Goal: Transaction & Acquisition: Download file/media

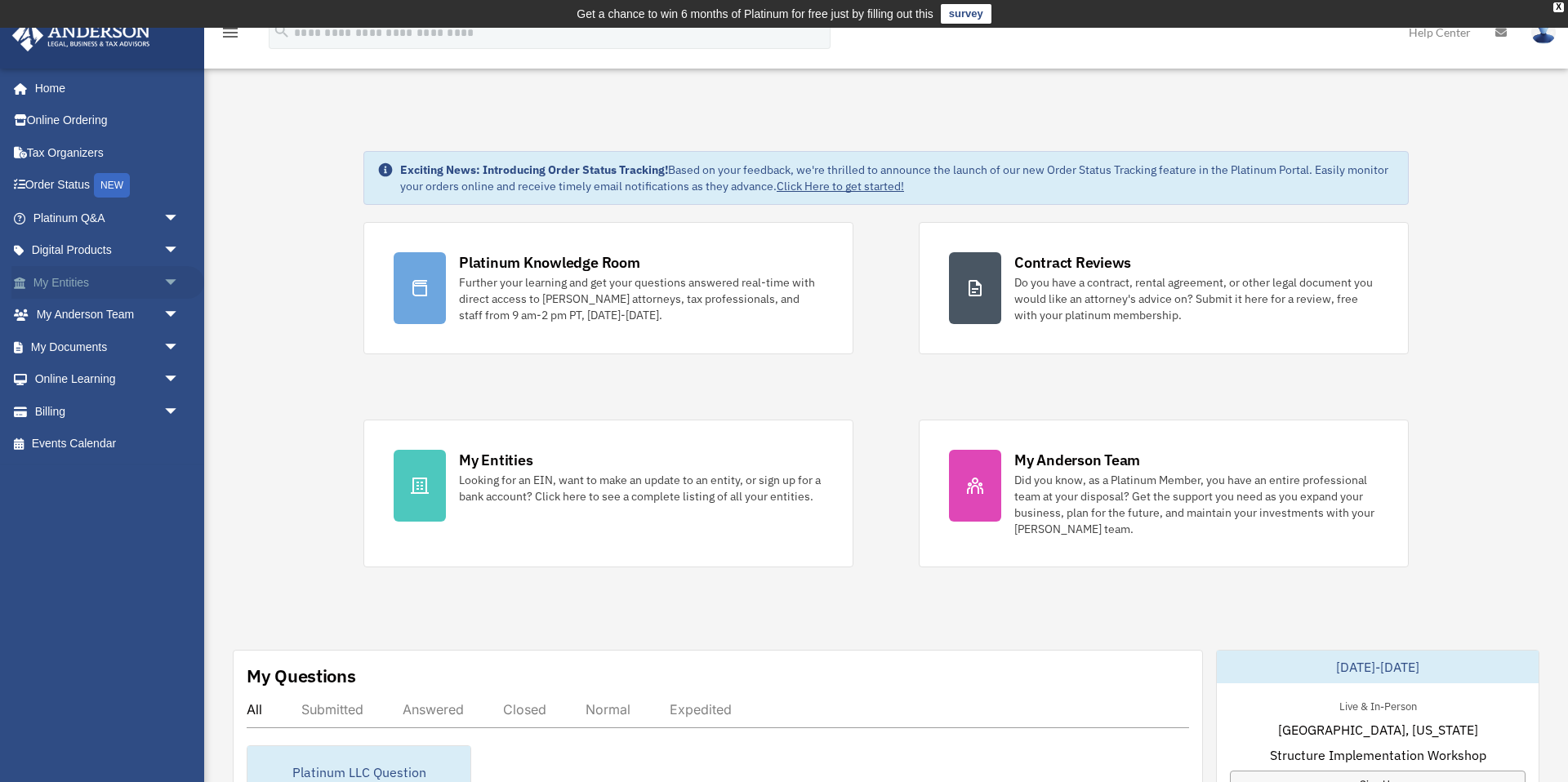
click at [85, 282] on link "My Entities arrow_drop_down" at bounding box center [108, 282] width 193 height 33
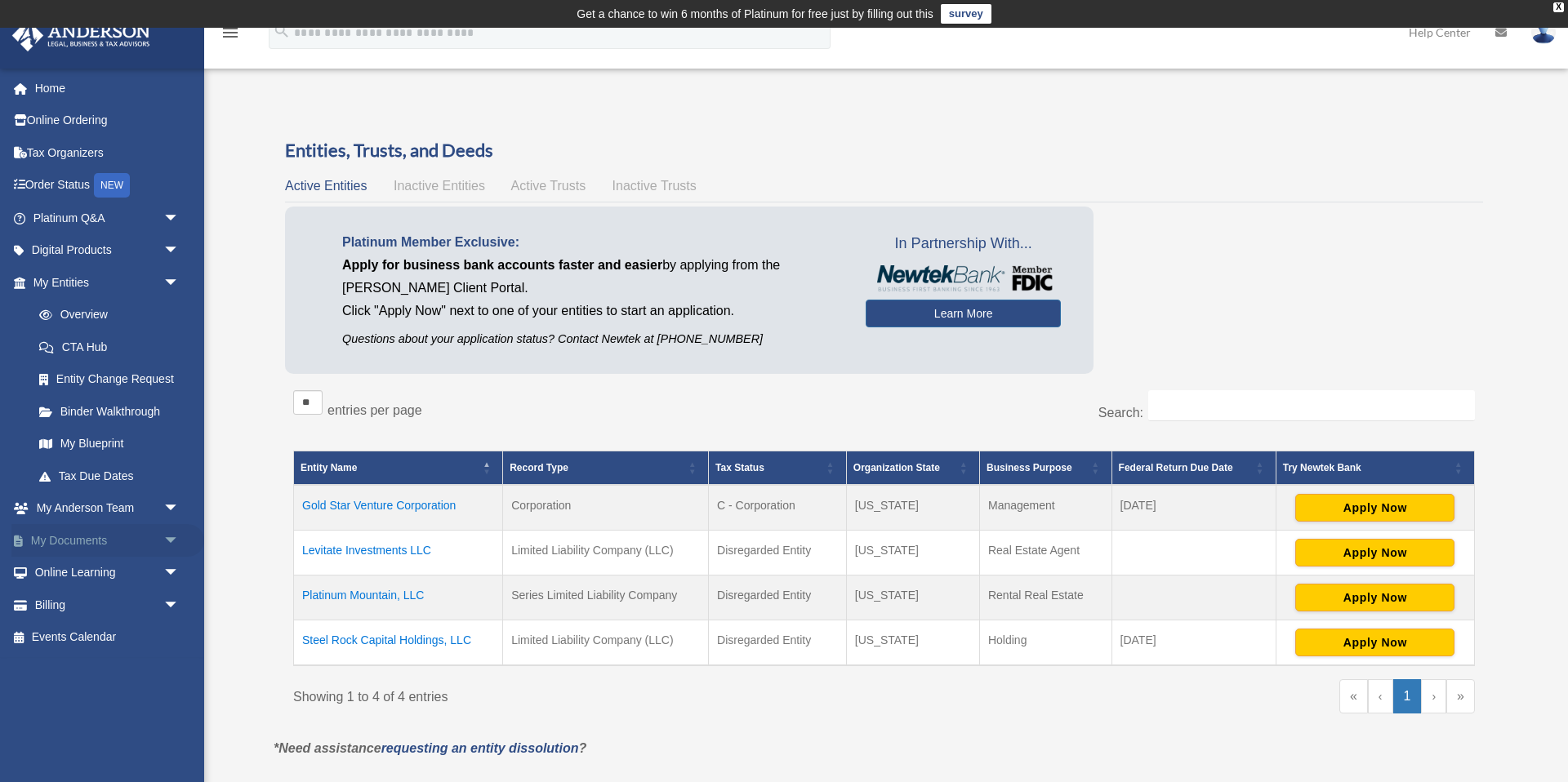
click at [174, 536] on span "arrow_drop_down" at bounding box center [180, 540] width 33 height 33
click at [97, 572] on link "Box" at bounding box center [114, 573] width 181 height 33
click at [79, 574] on link "Box" at bounding box center [114, 573] width 181 height 33
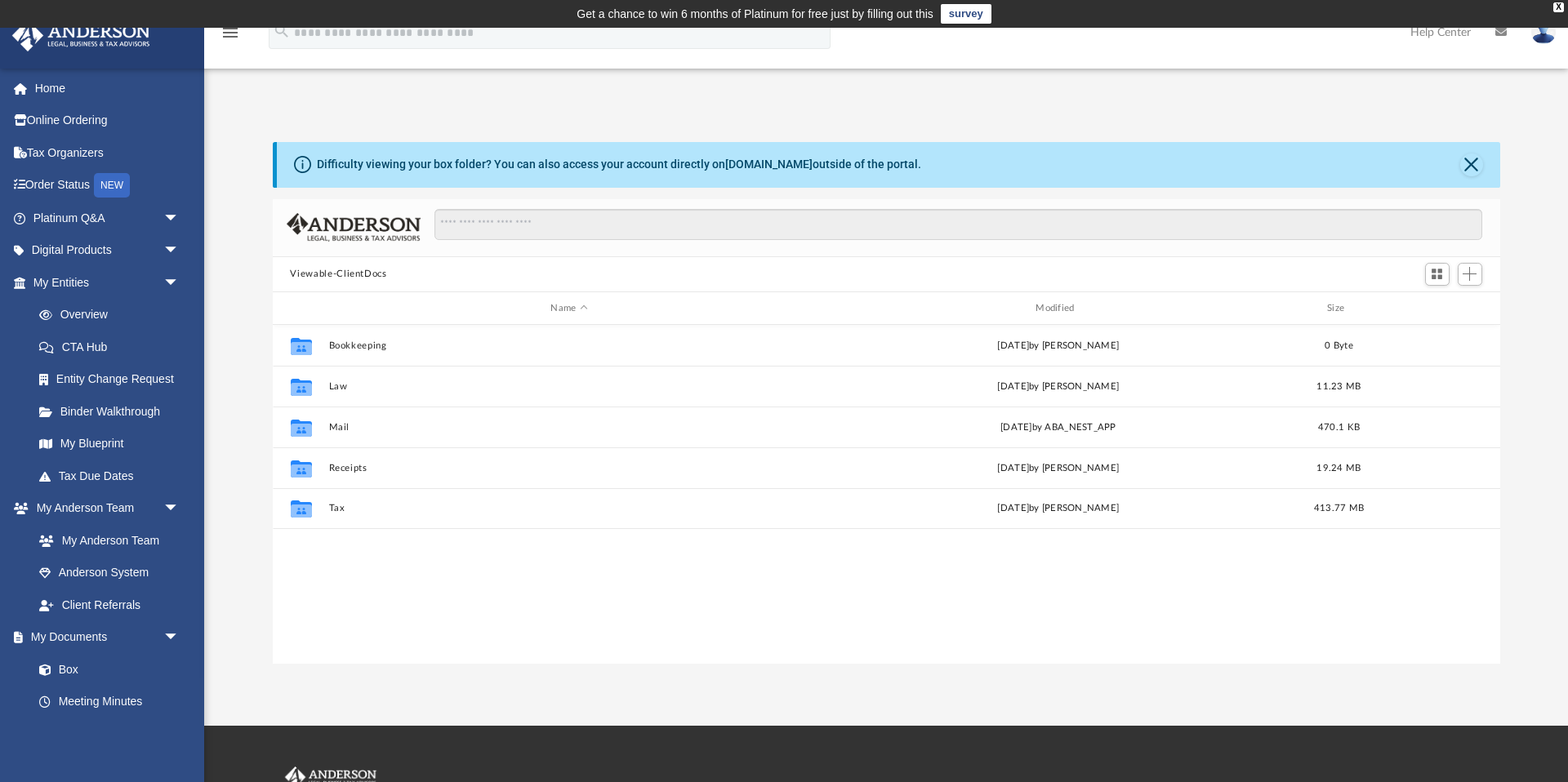
scroll to position [371, 1227]
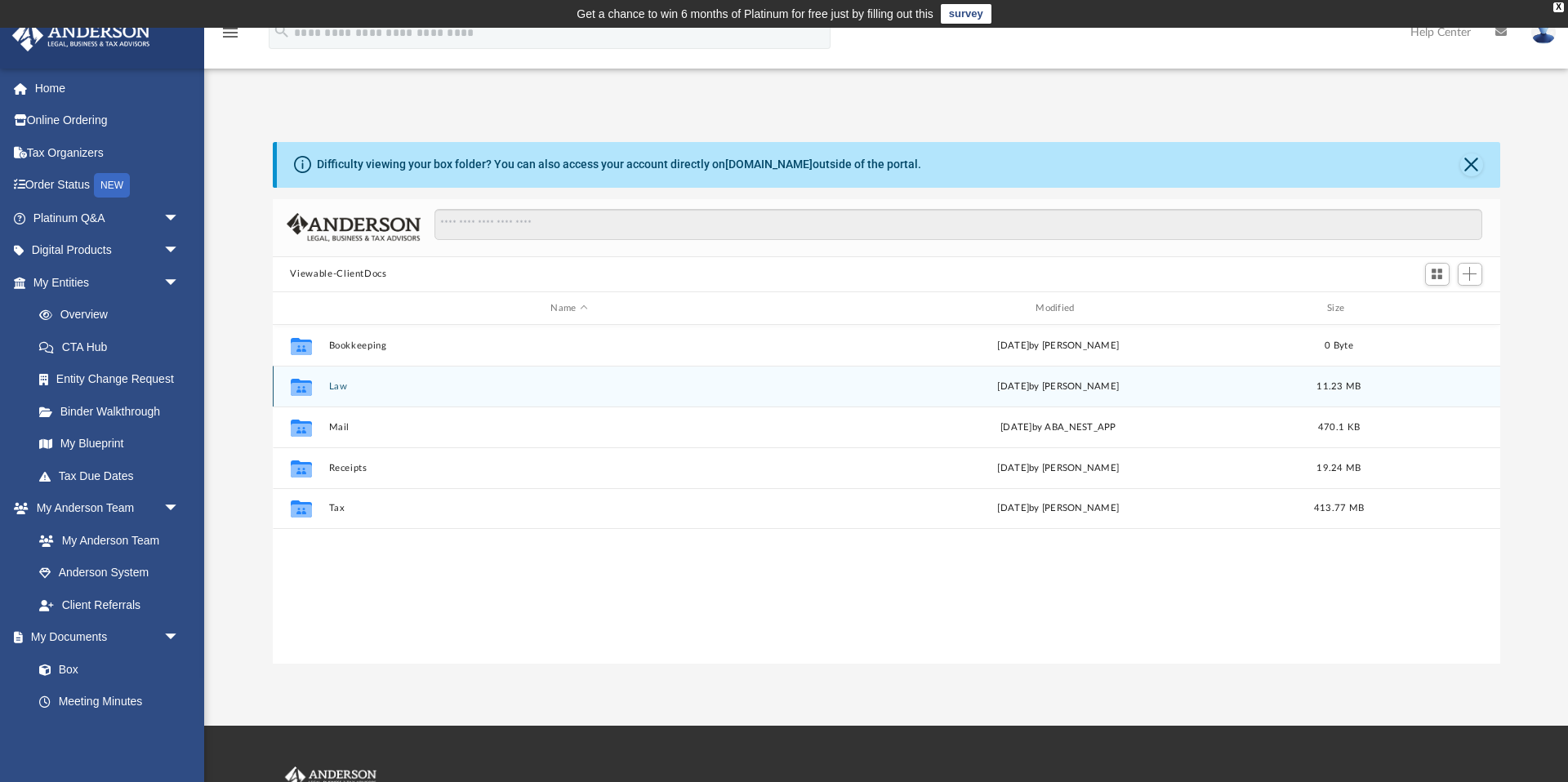
click at [372, 379] on div "Collaborated Folder Law [DATE] by [PERSON_NAME] 11.23 MB" at bounding box center [886, 386] width 1227 height 41
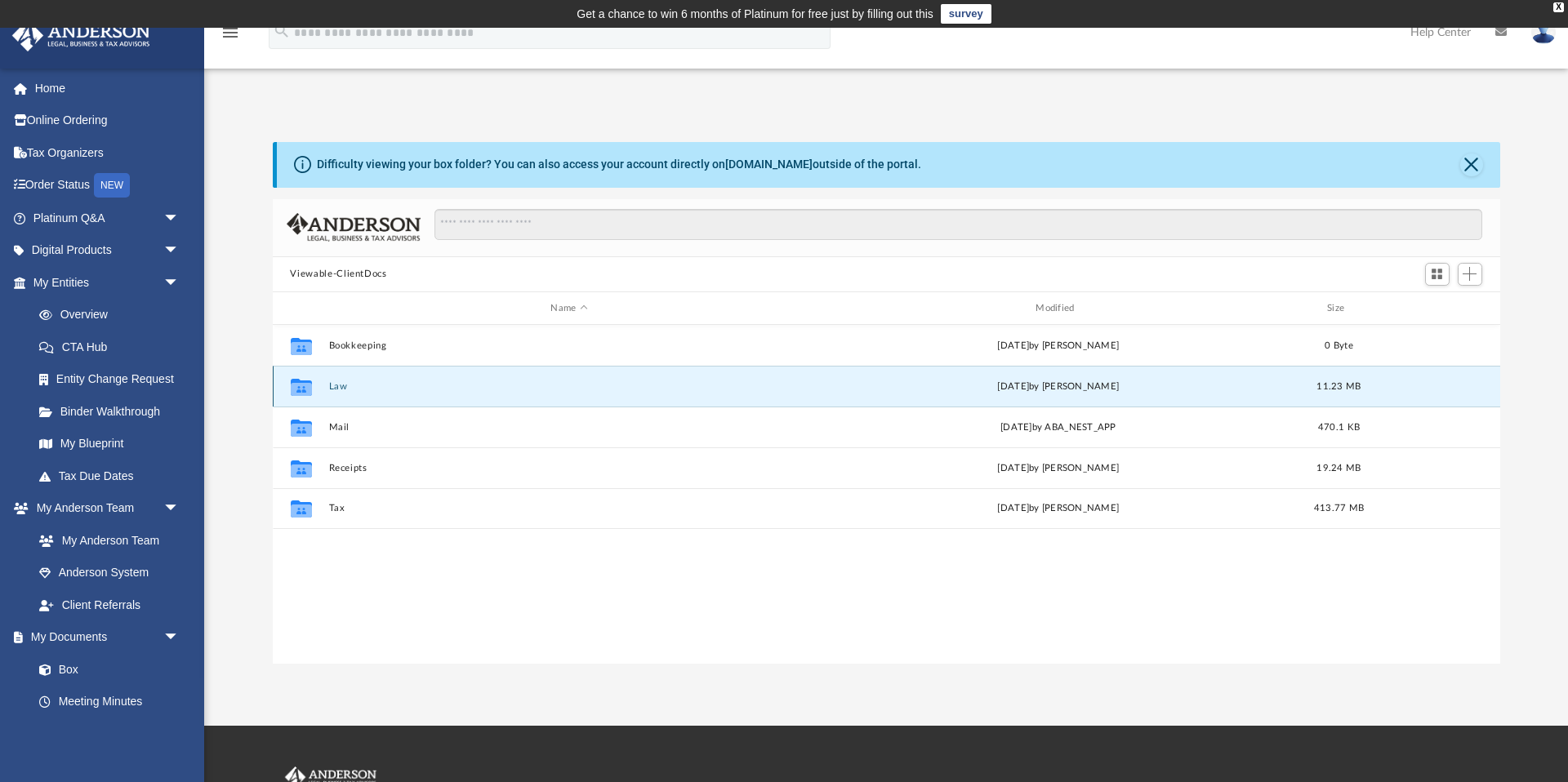
click at [335, 390] on button "Law" at bounding box center [569, 386] width 482 height 11
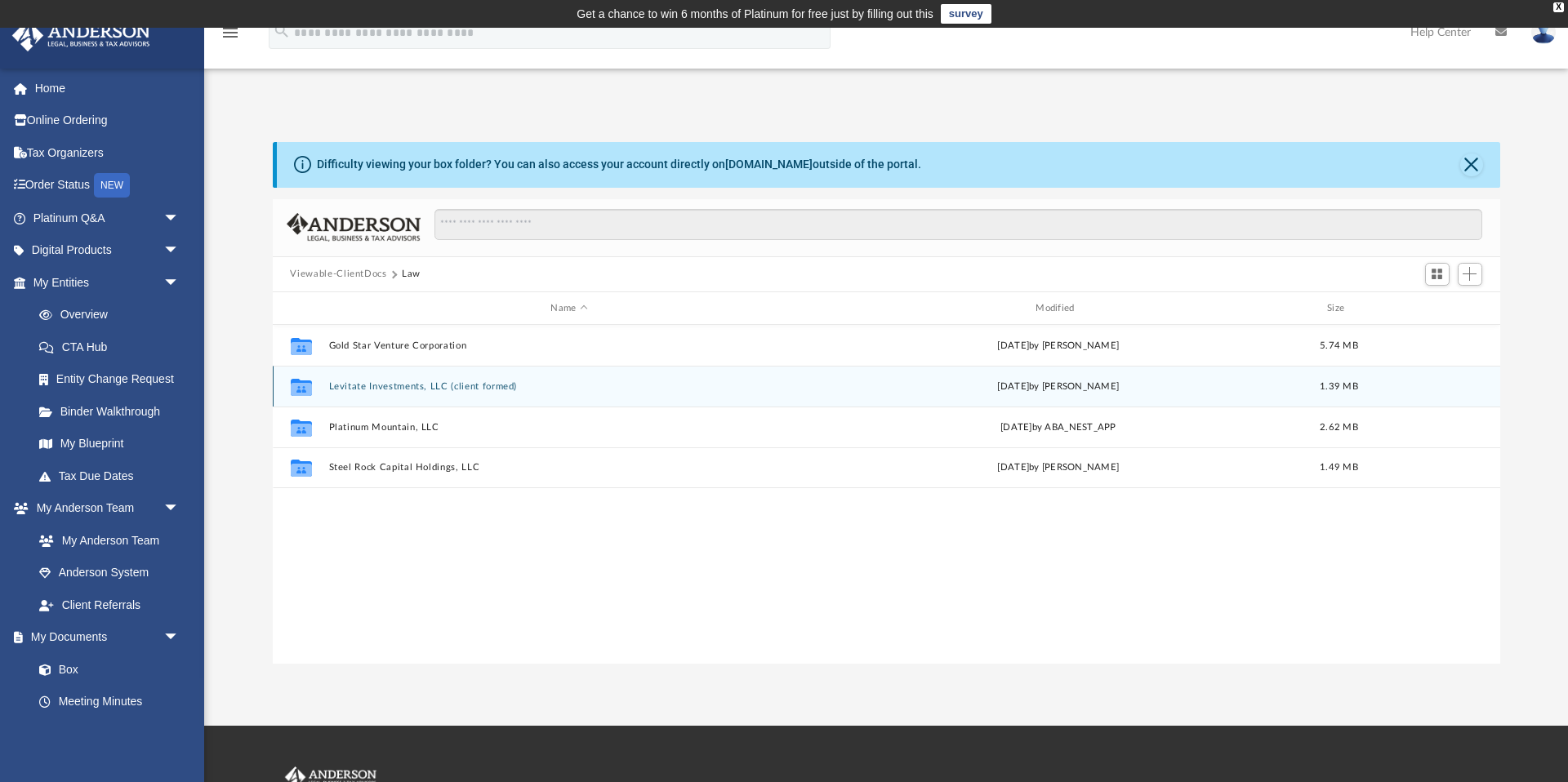
click at [444, 384] on button "Levitate Investments, LLC (client formed)" at bounding box center [569, 386] width 482 height 11
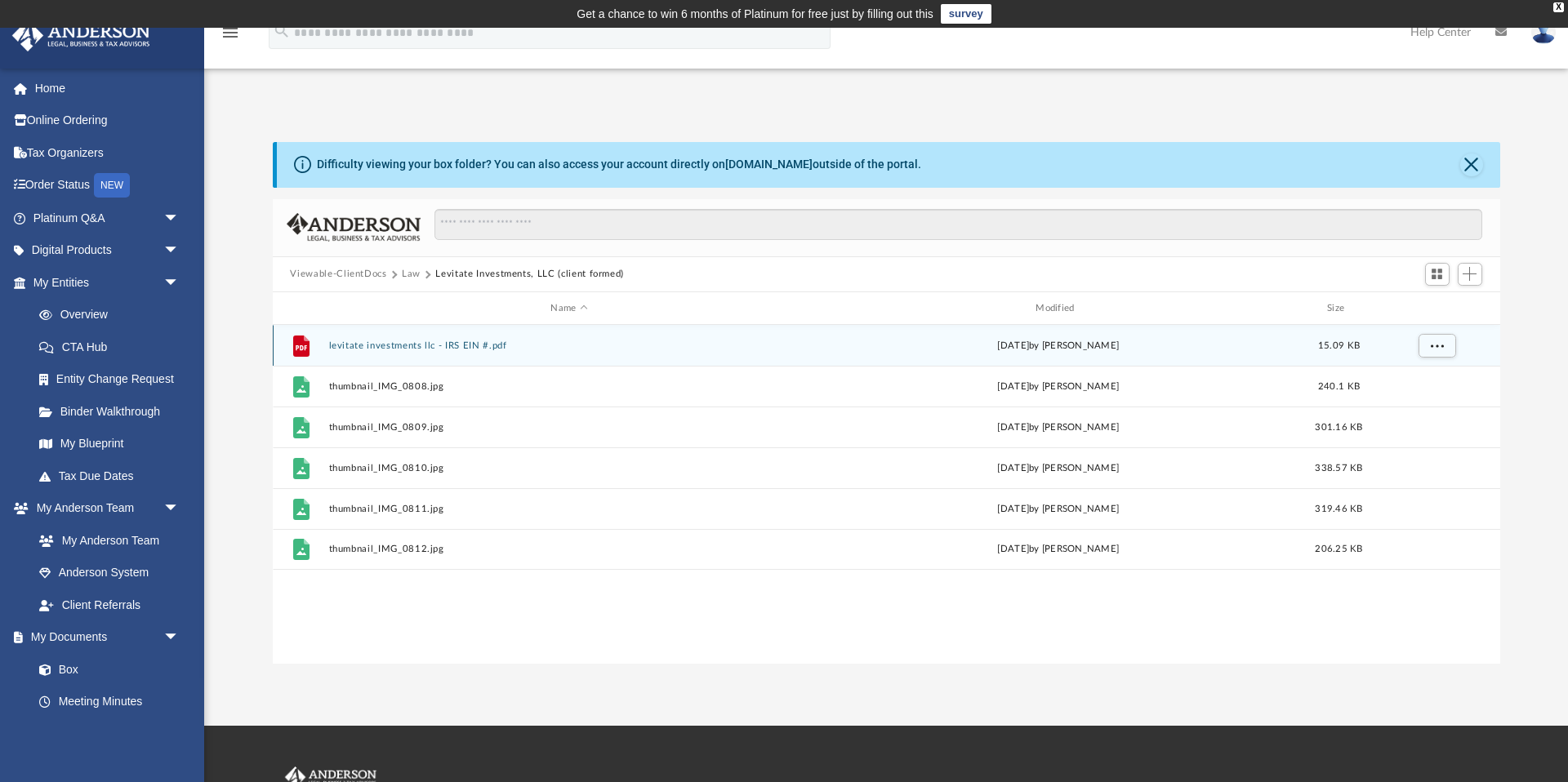
click at [393, 344] on button "levitate investments llc - IRS EIN #.pdf" at bounding box center [569, 345] width 482 height 11
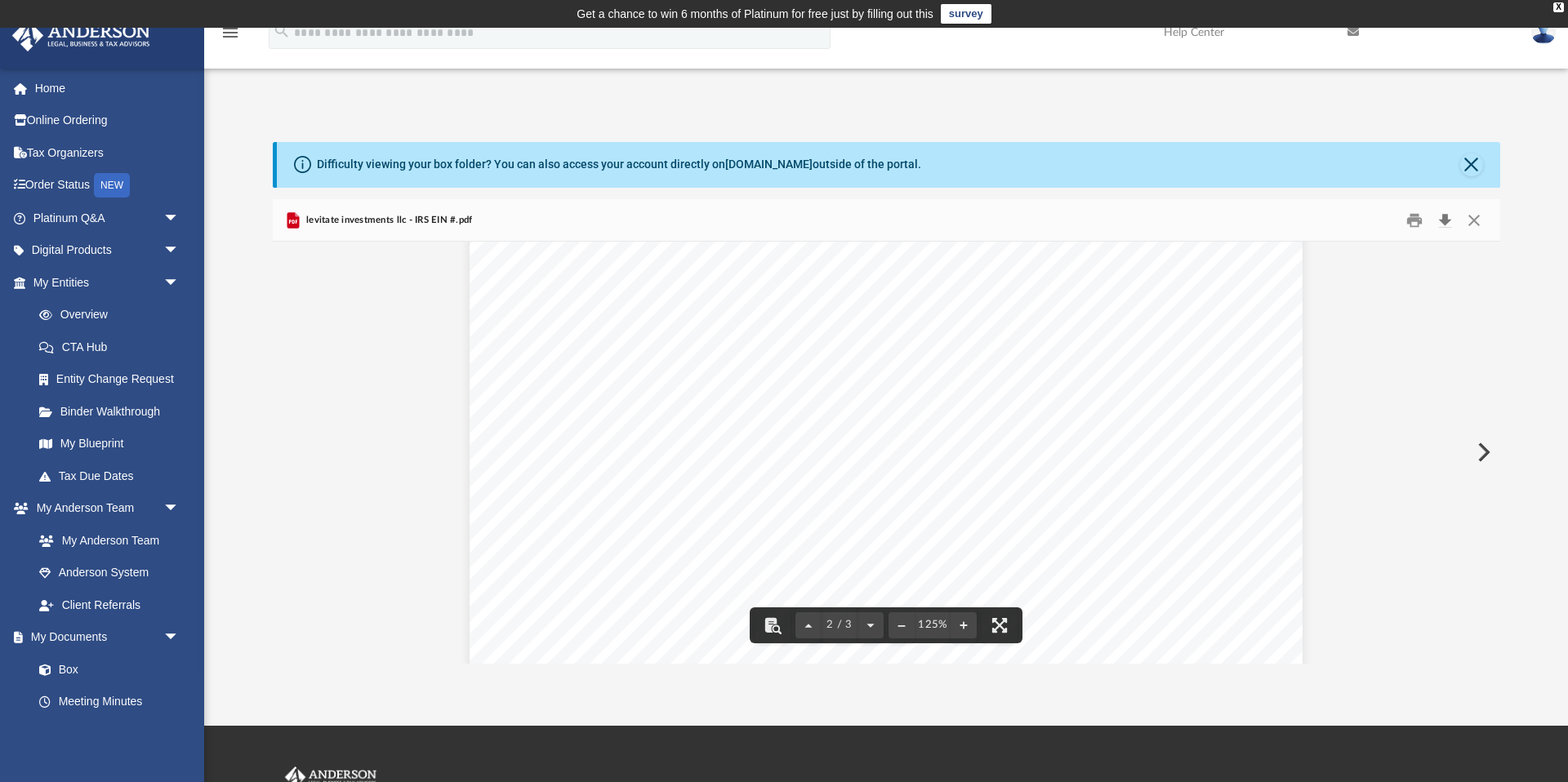
scroll to position [896, 0]
click at [1443, 224] on button "Download" at bounding box center [1446, 220] width 29 height 25
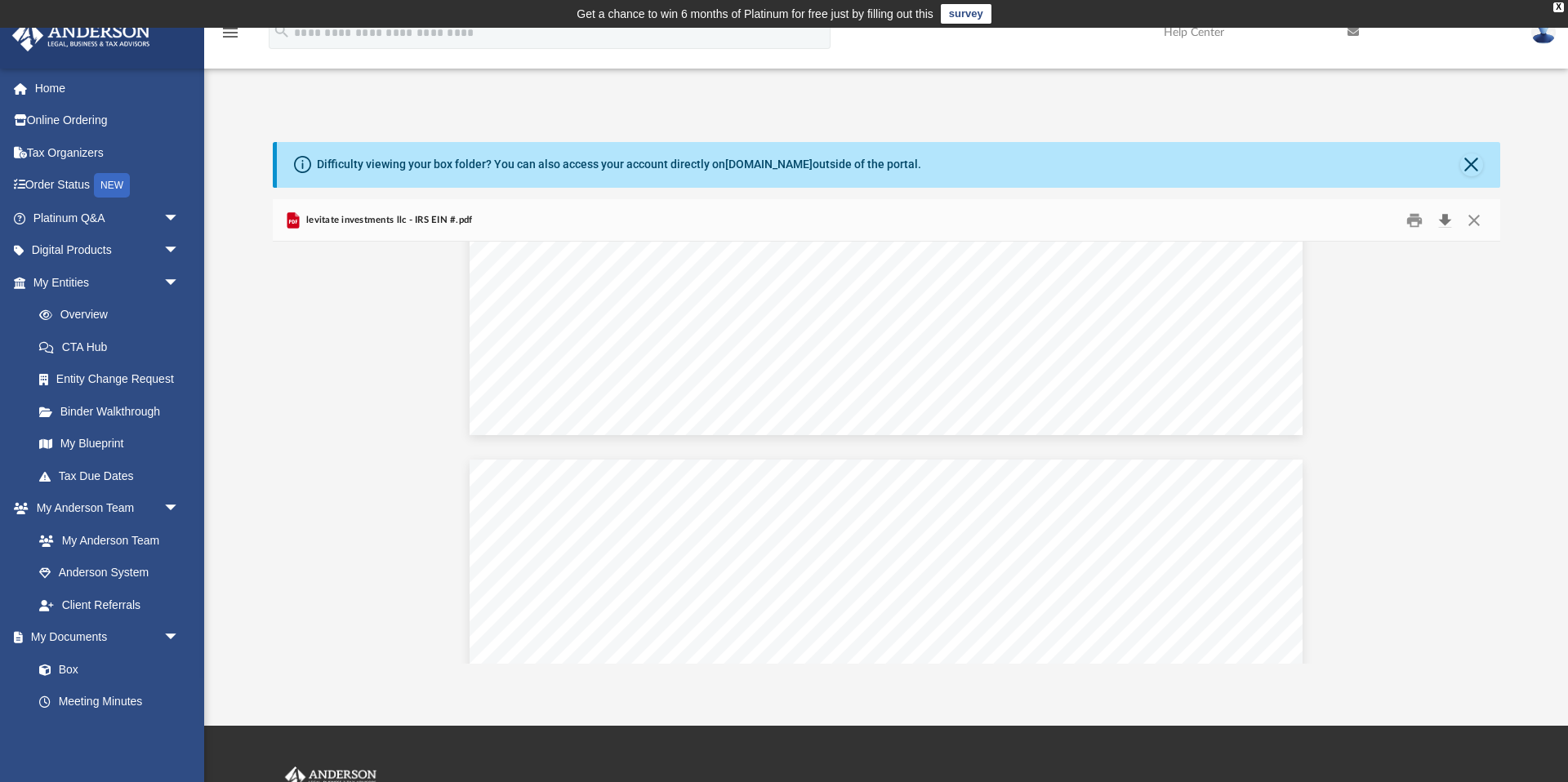
click at [1445, 220] on button "Download" at bounding box center [1446, 220] width 29 height 25
click at [1477, 167] on button "Close" at bounding box center [1472, 165] width 23 height 23
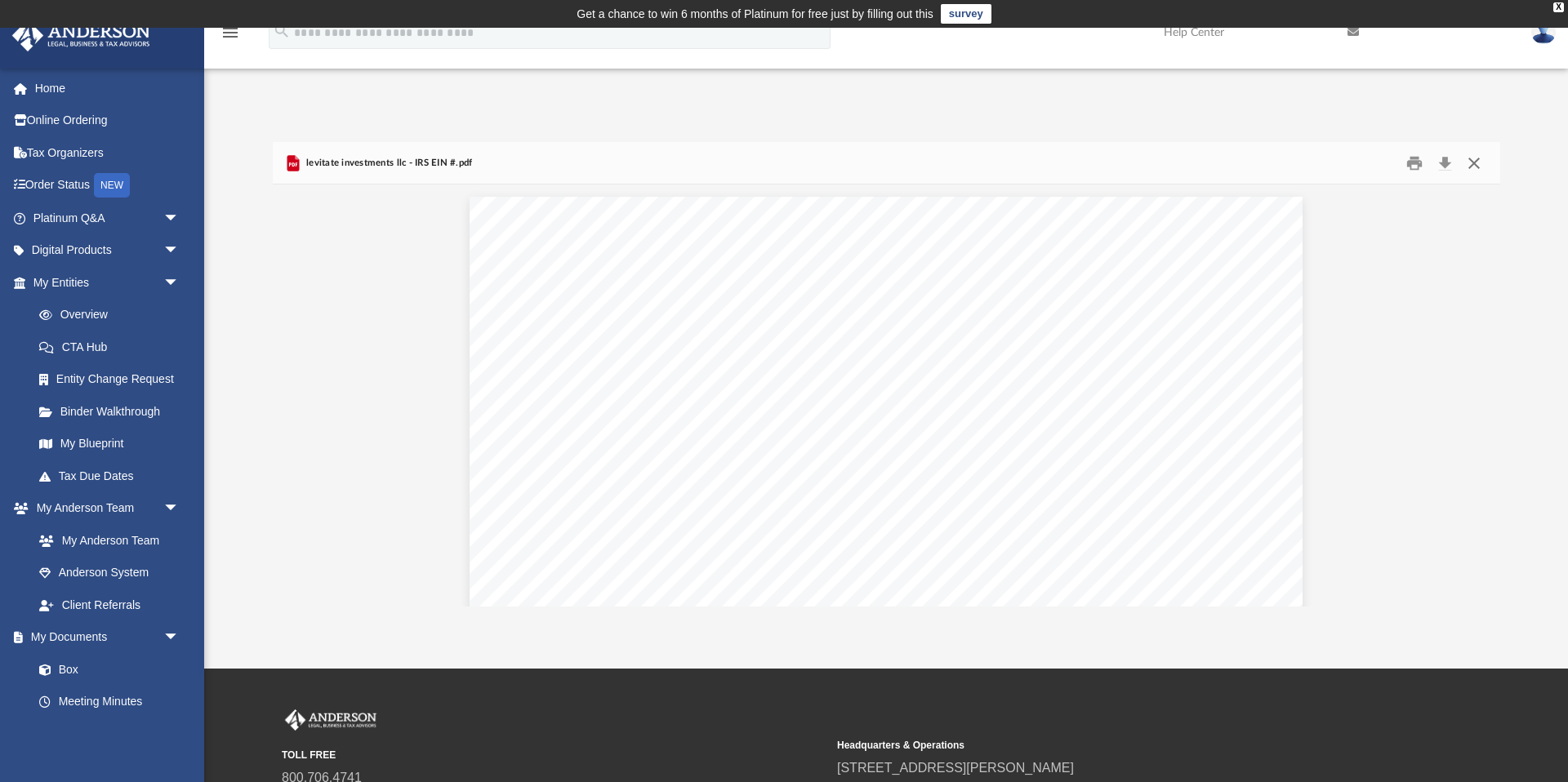
click at [1479, 166] on button "Close" at bounding box center [1474, 162] width 29 height 25
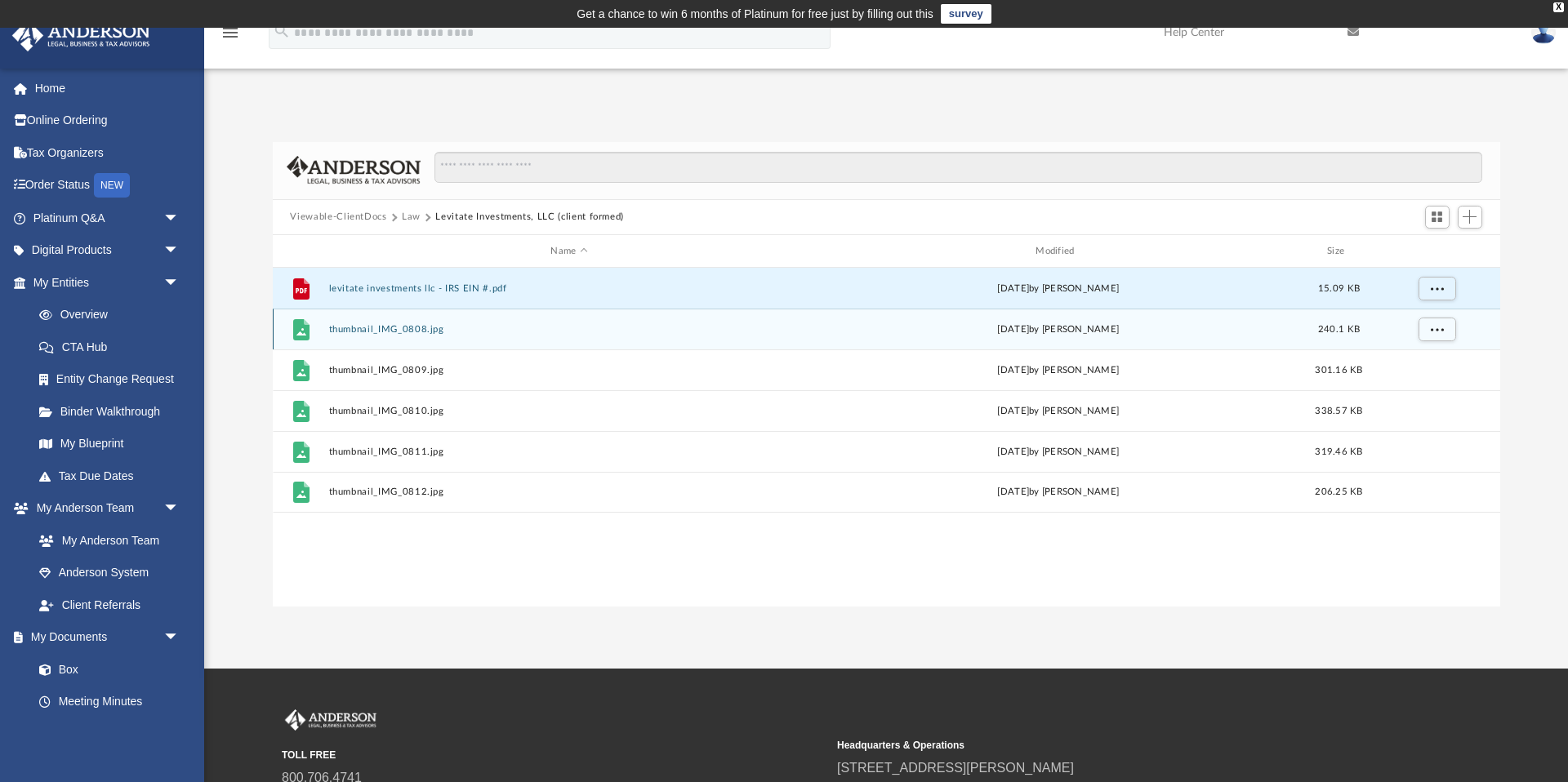
click at [387, 325] on button "thumbnail_IMG_0808.jpg" at bounding box center [569, 329] width 482 height 11
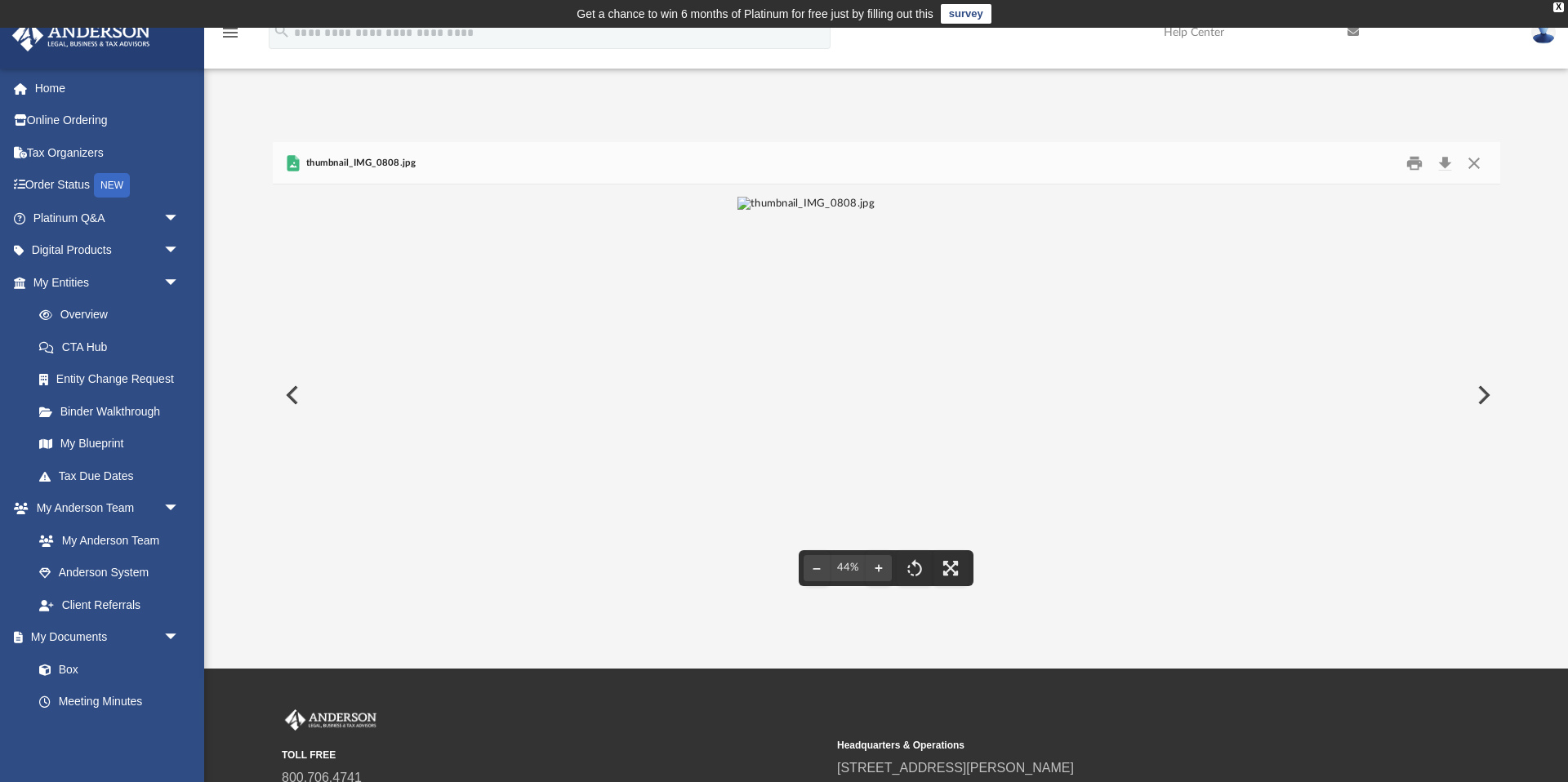
scroll to position [1, 0]
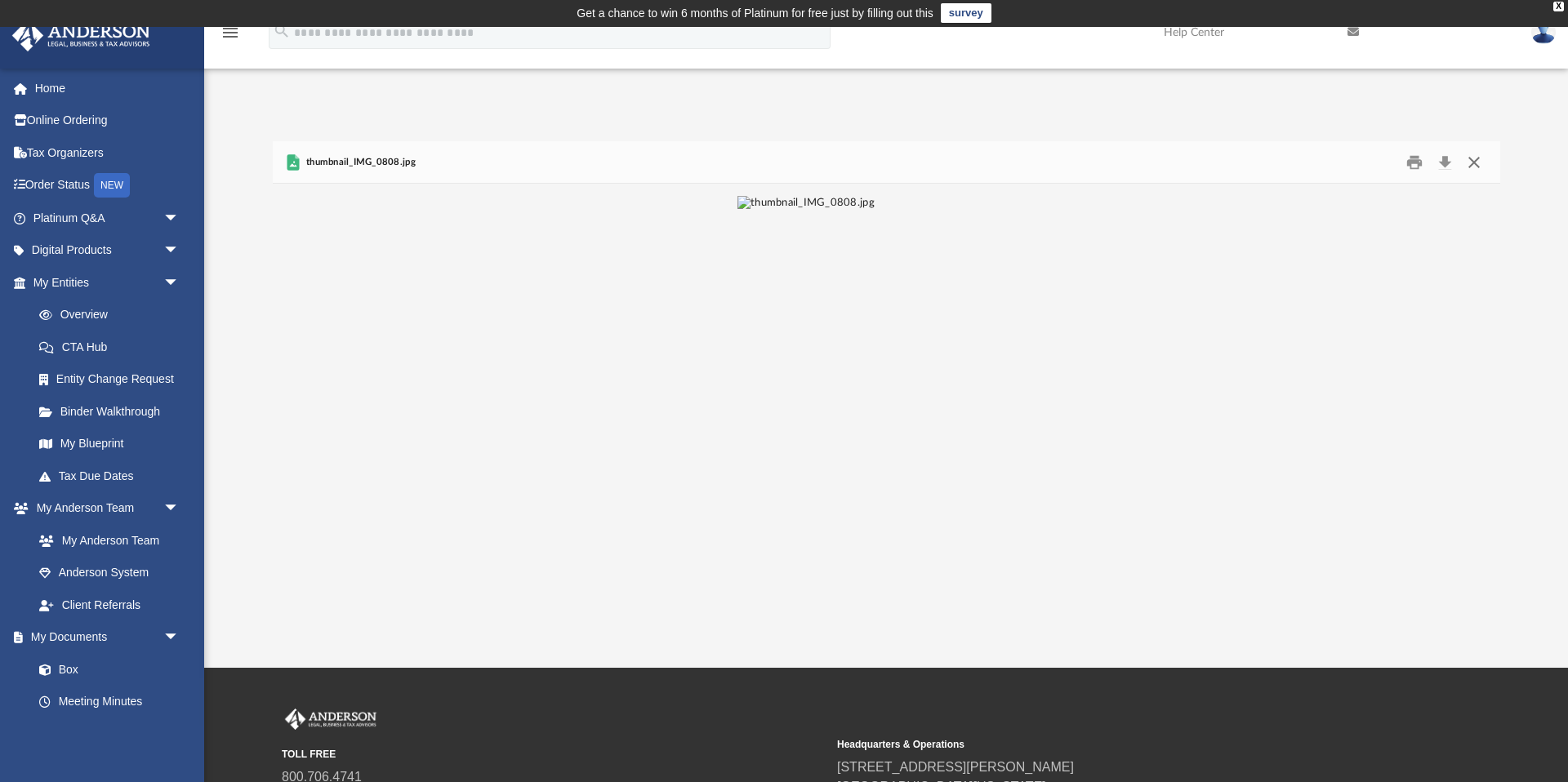
click at [1477, 167] on button "Close" at bounding box center [1474, 162] width 29 height 25
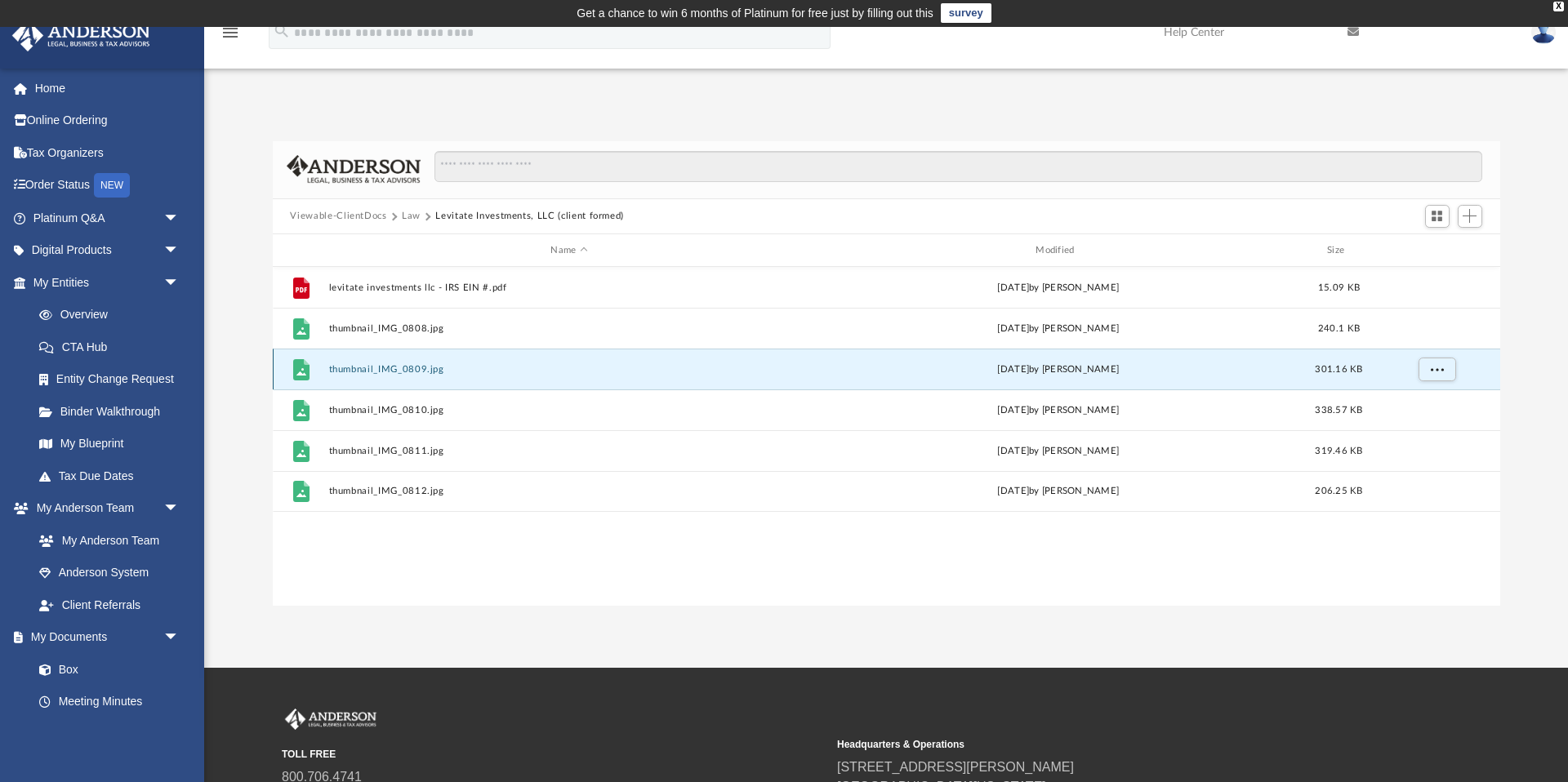
click at [333, 366] on button "thumbnail_IMG_0809.jpg" at bounding box center [569, 369] width 482 height 11
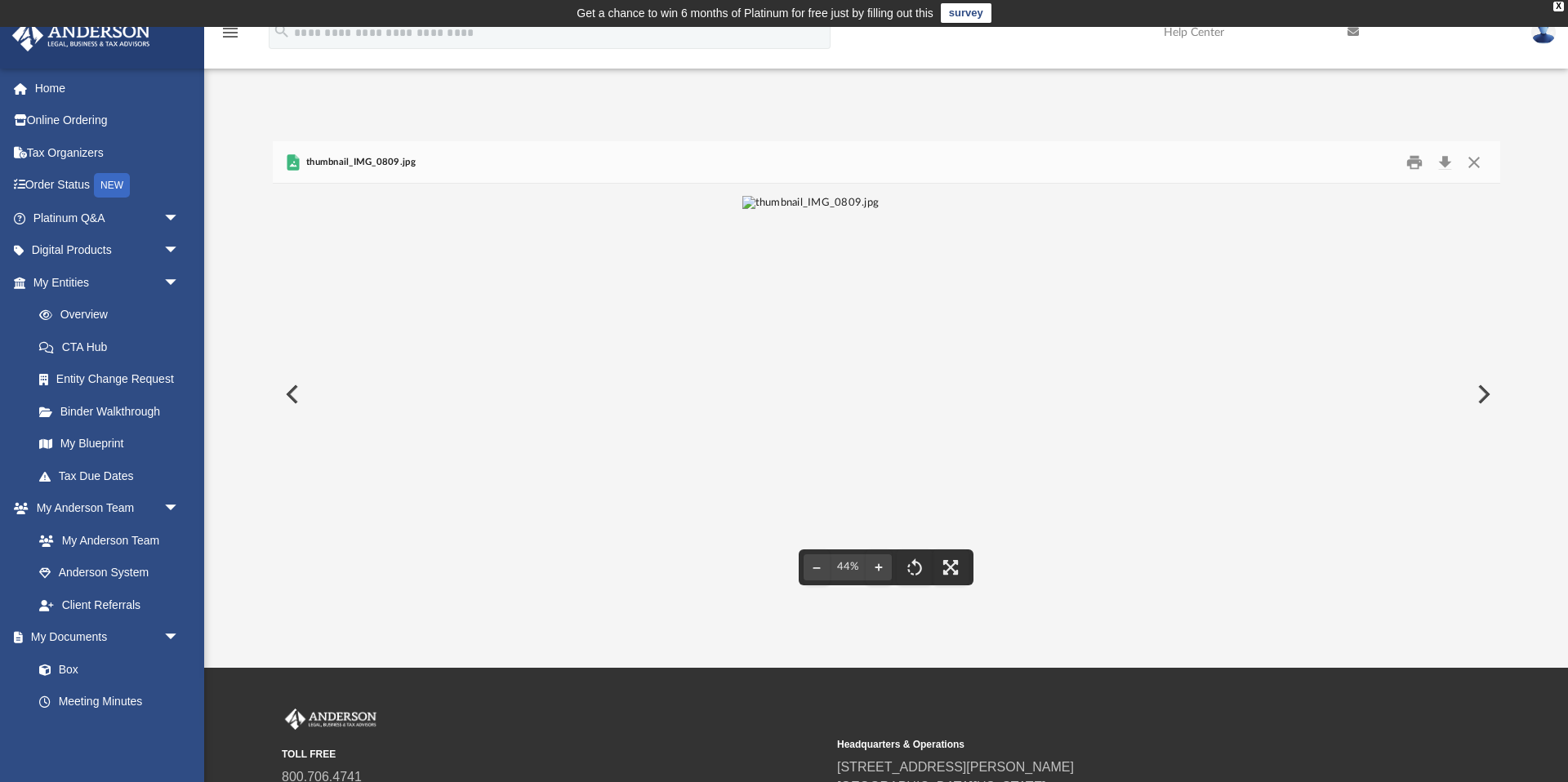
click at [1482, 384] on button "Preview" at bounding box center [1482, 394] width 36 height 46
click at [1478, 395] on button "Preview" at bounding box center [1482, 394] width 36 height 46
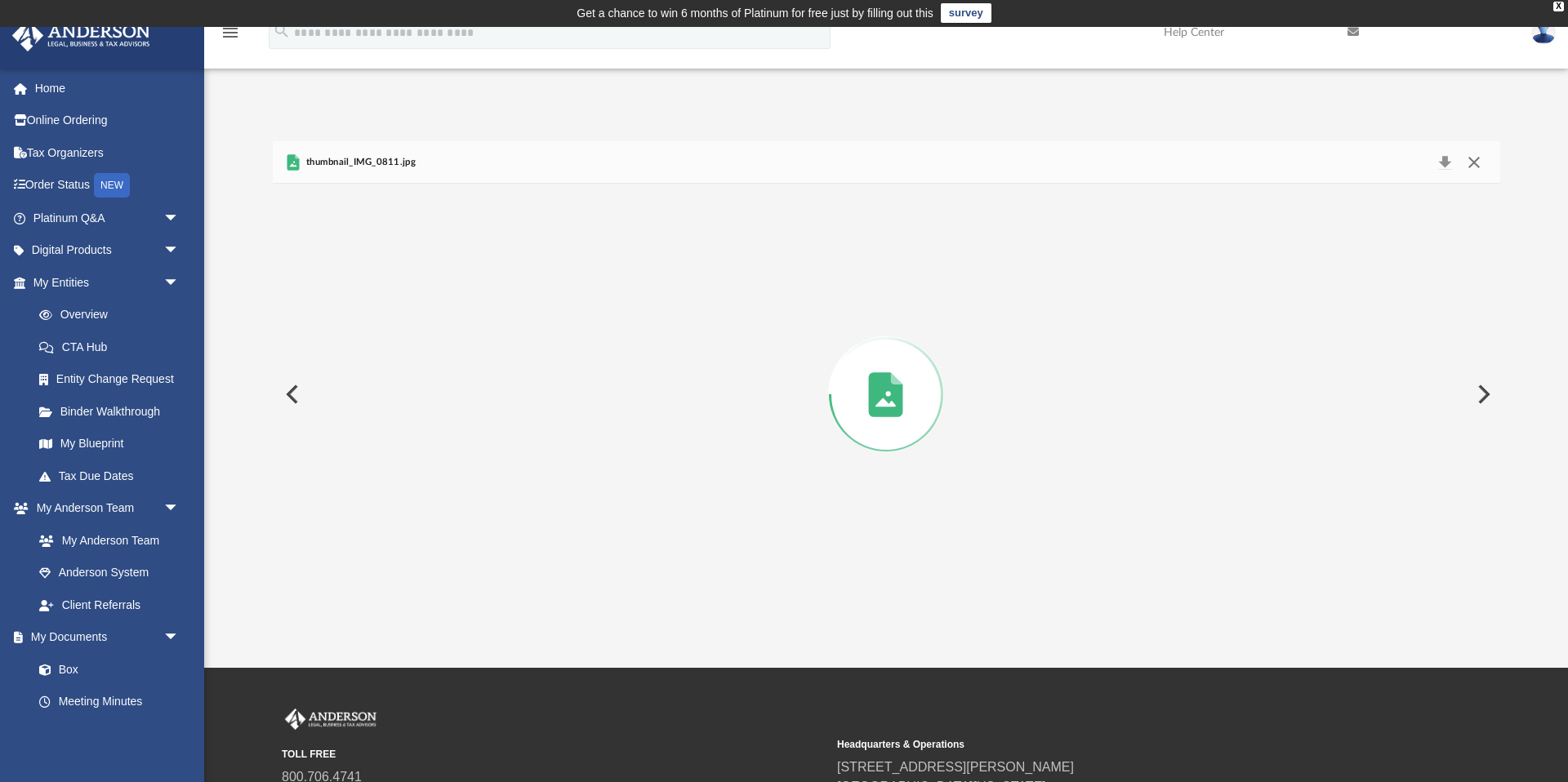
click at [1480, 154] on button "Close" at bounding box center [1474, 162] width 29 height 23
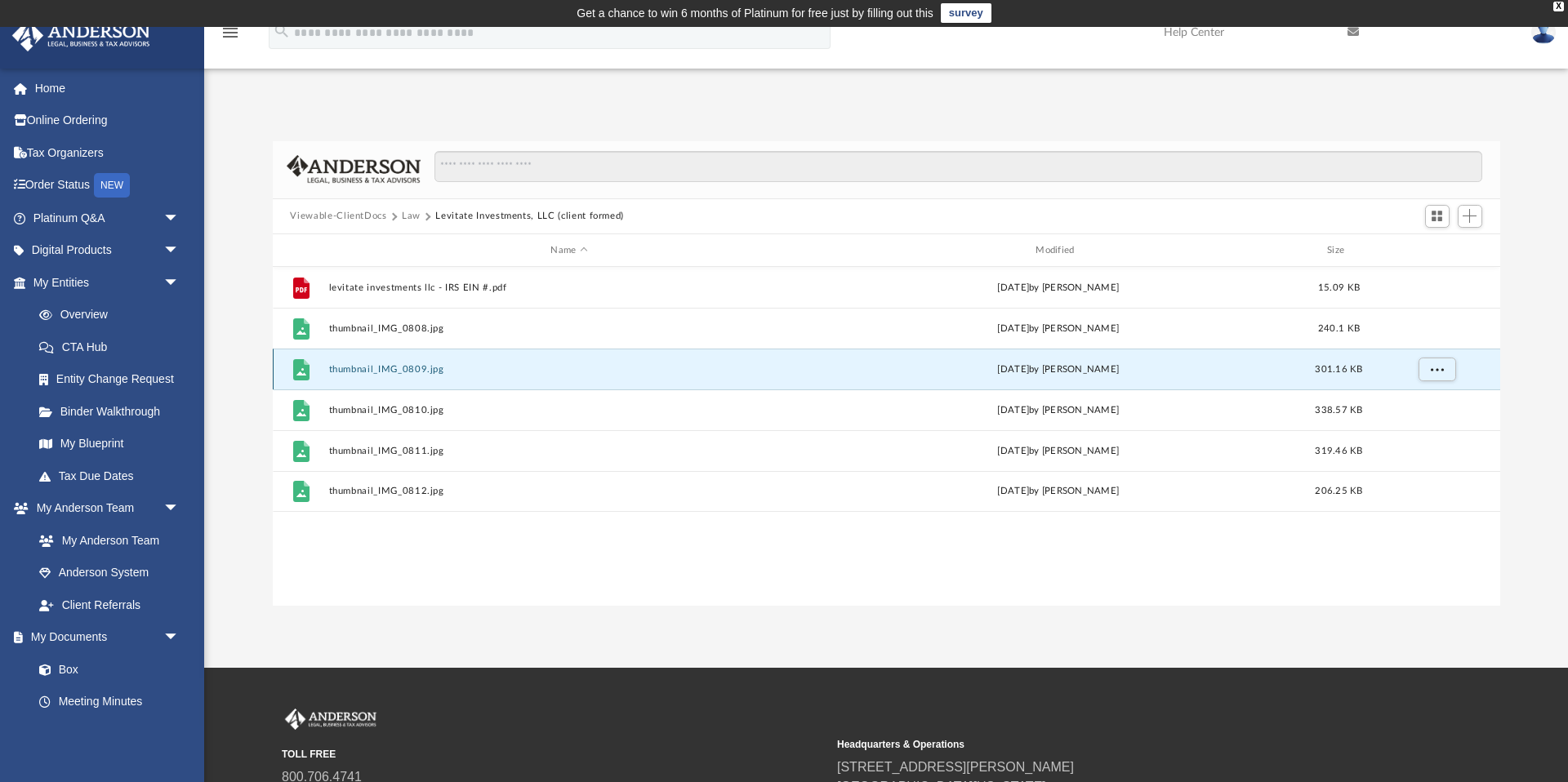
scroll to position [0, 0]
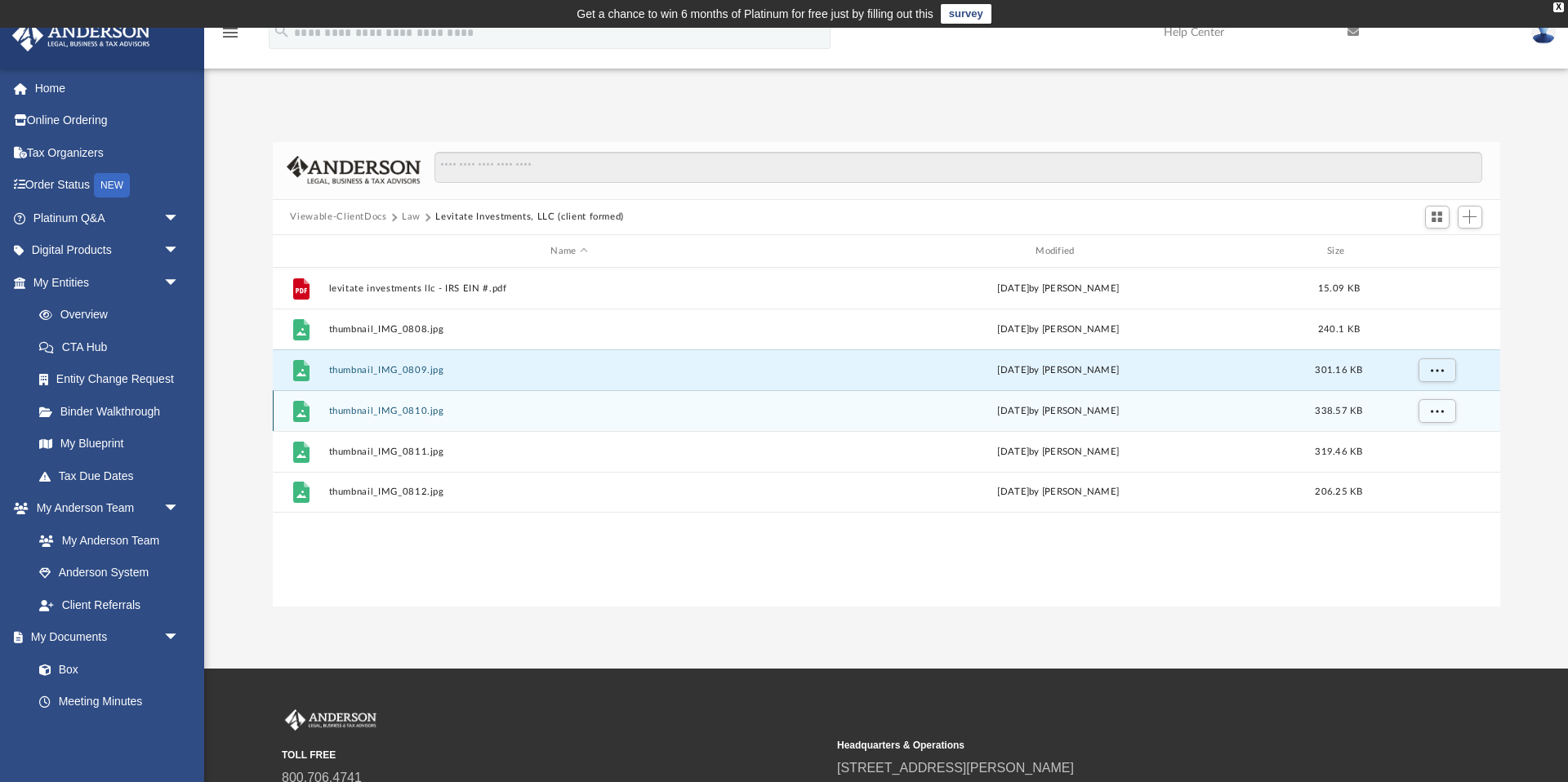
click at [413, 420] on div "File thumbnail_IMG_0810.jpg Fri Oct 4 2024 by Merilin Altamirano 338.57 KB" at bounding box center [886, 411] width 1227 height 41
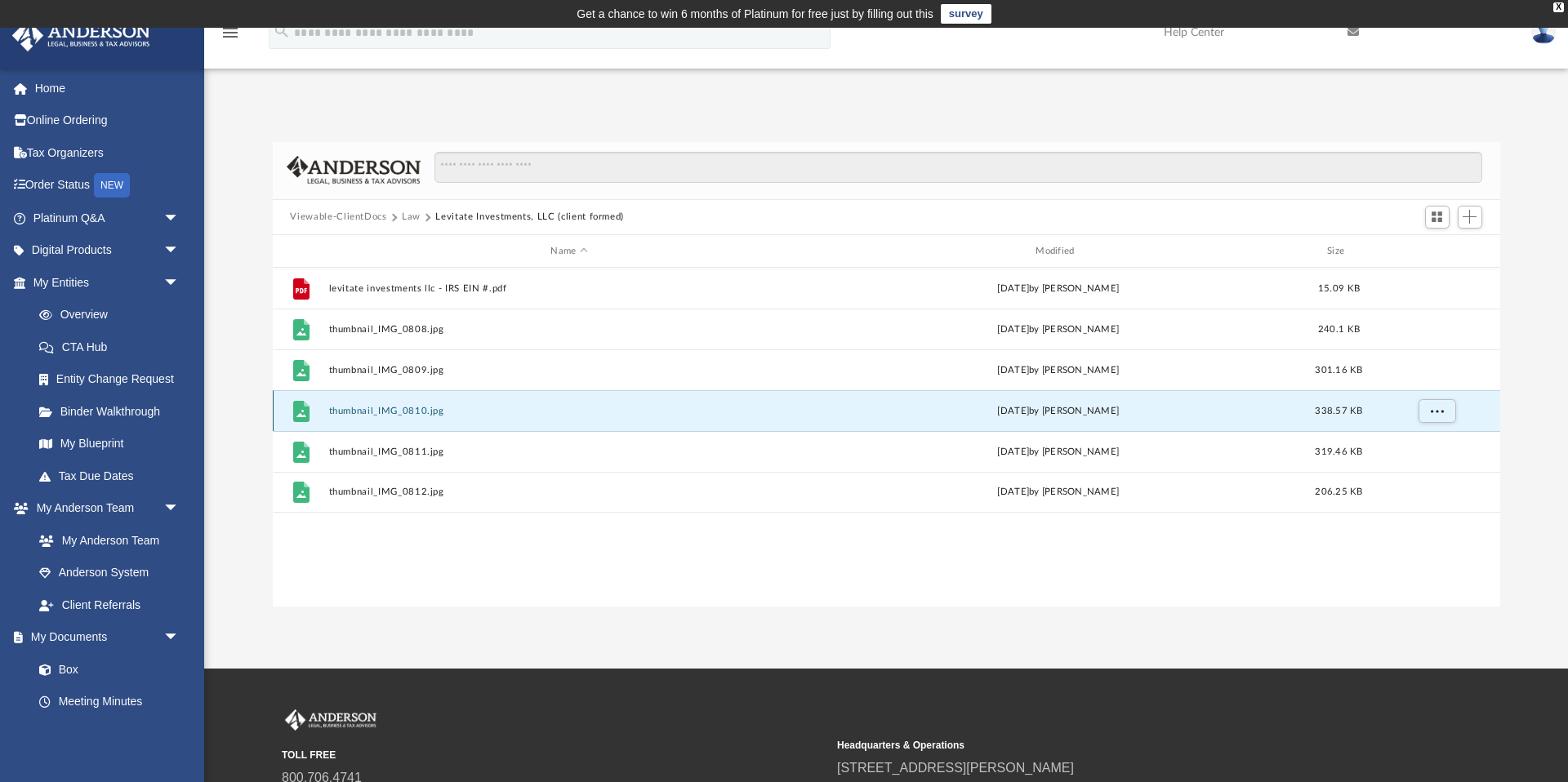
click at [413, 419] on div "File thumbnail_IMG_0810.jpg Fri Oct 4 2024 by Merilin Altamirano 338.57 KB" at bounding box center [886, 411] width 1227 height 41
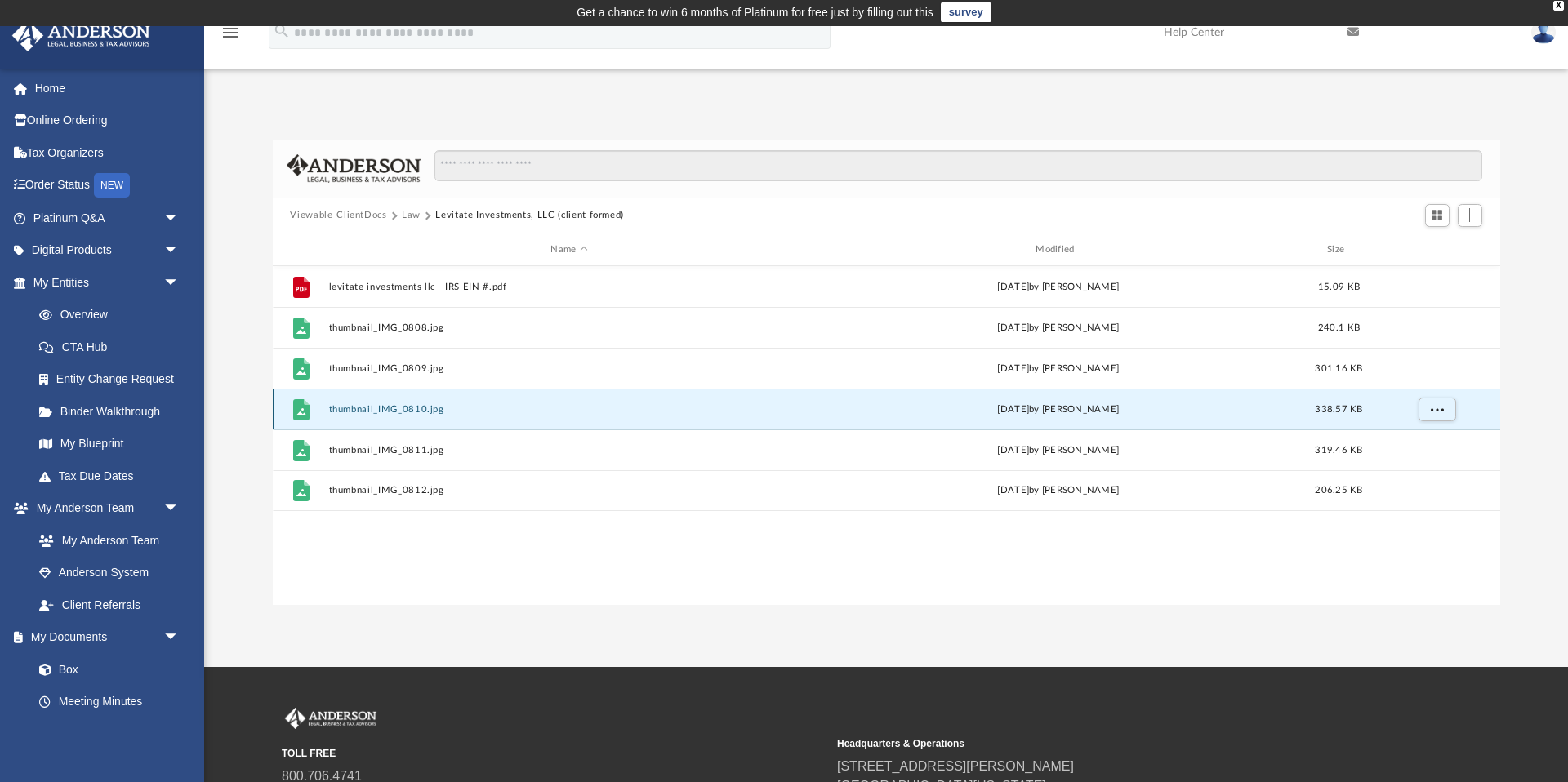
scroll to position [3, 0]
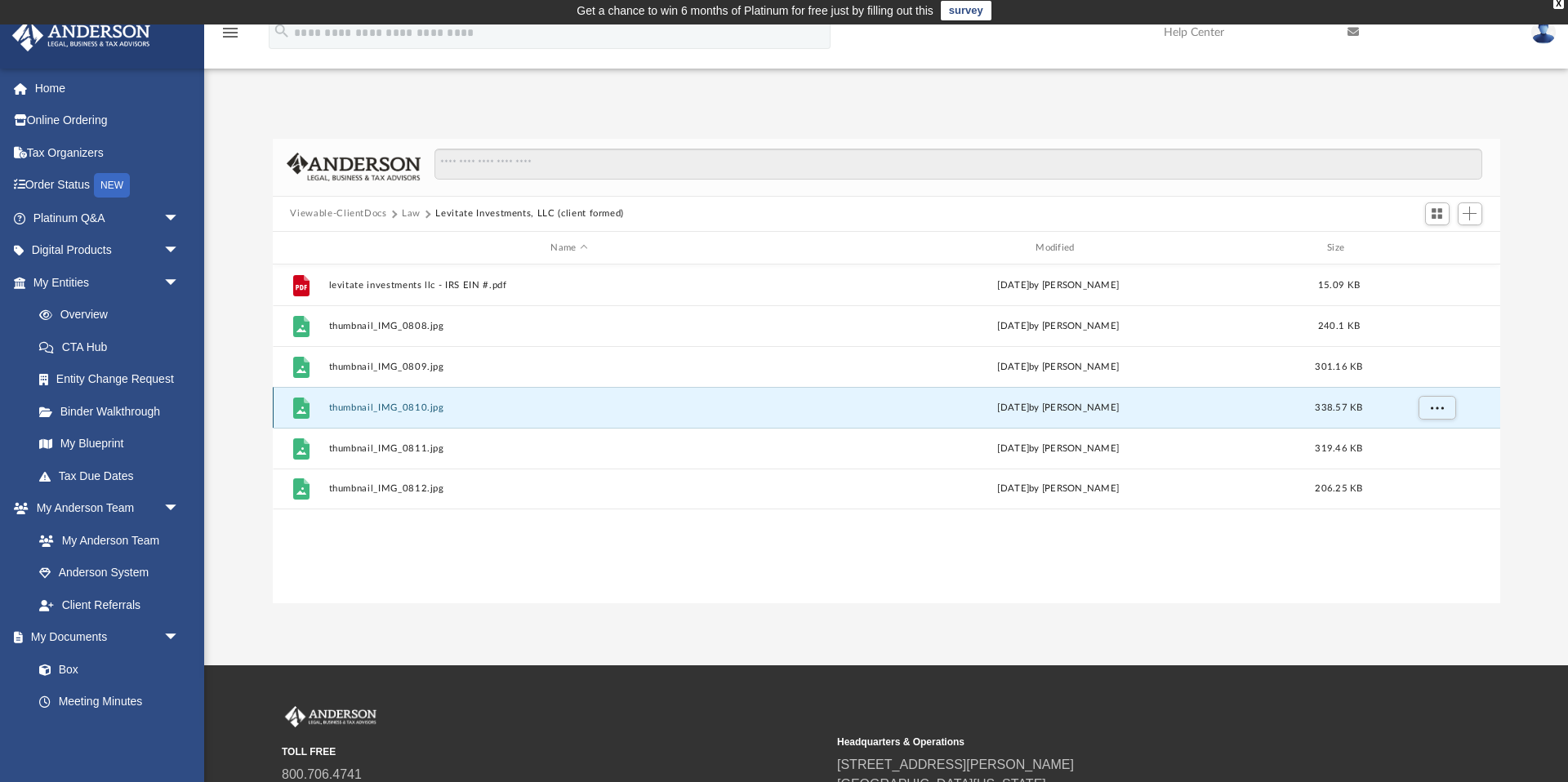
click at [412, 415] on div "File thumbnail_IMG_0810.jpg Fri Oct 4 2024 by Merilin Altamirano 338.57 KB" at bounding box center [886, 407] width 1227 height 41
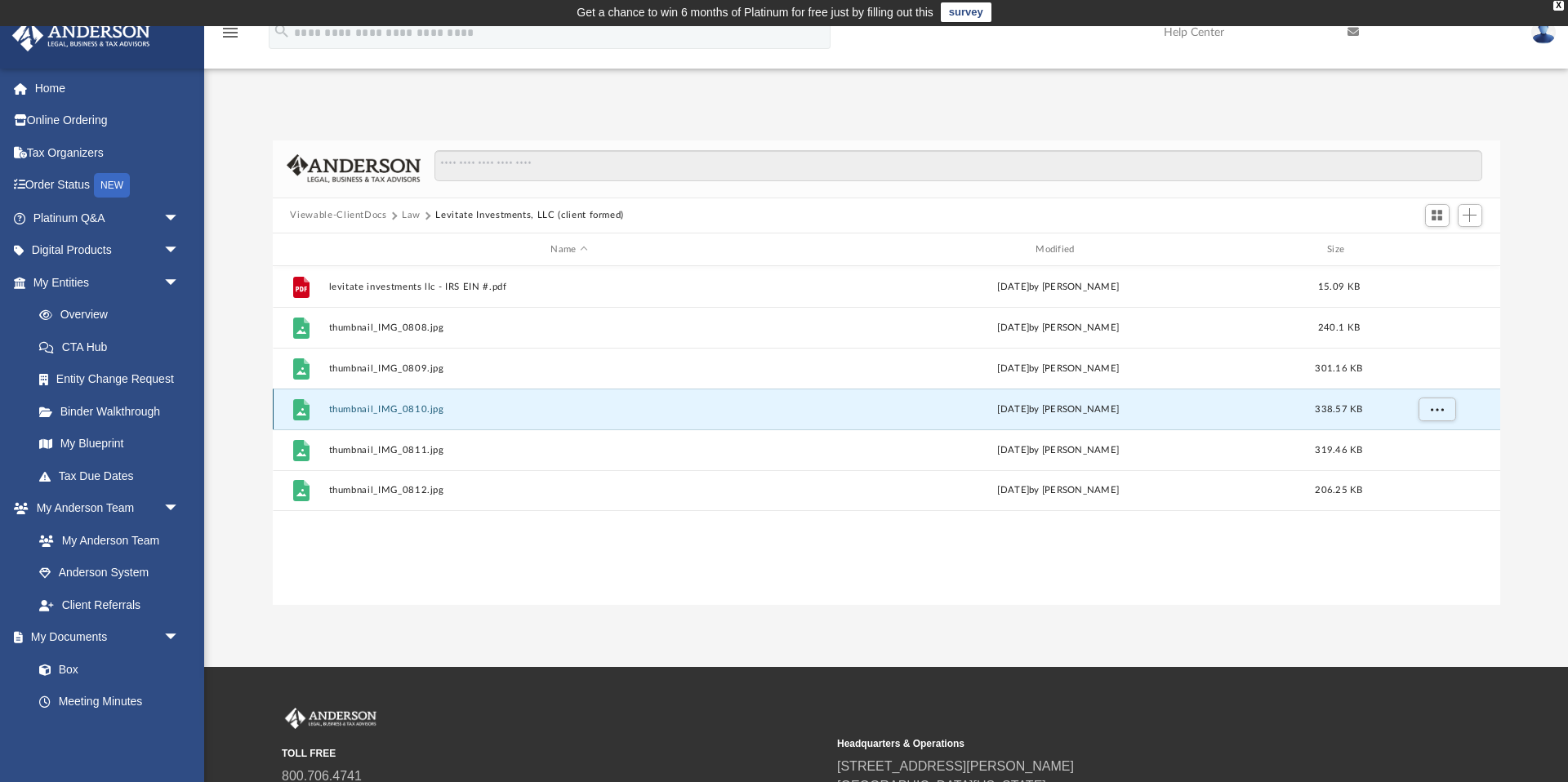
click at [412, 415] on div "File thumbnail_IMG_0810.jpg Fri Oct 4 2024 by Merilin Altamirano 338.57 KB" at bounding box center [886, 409] width 1227 height 41
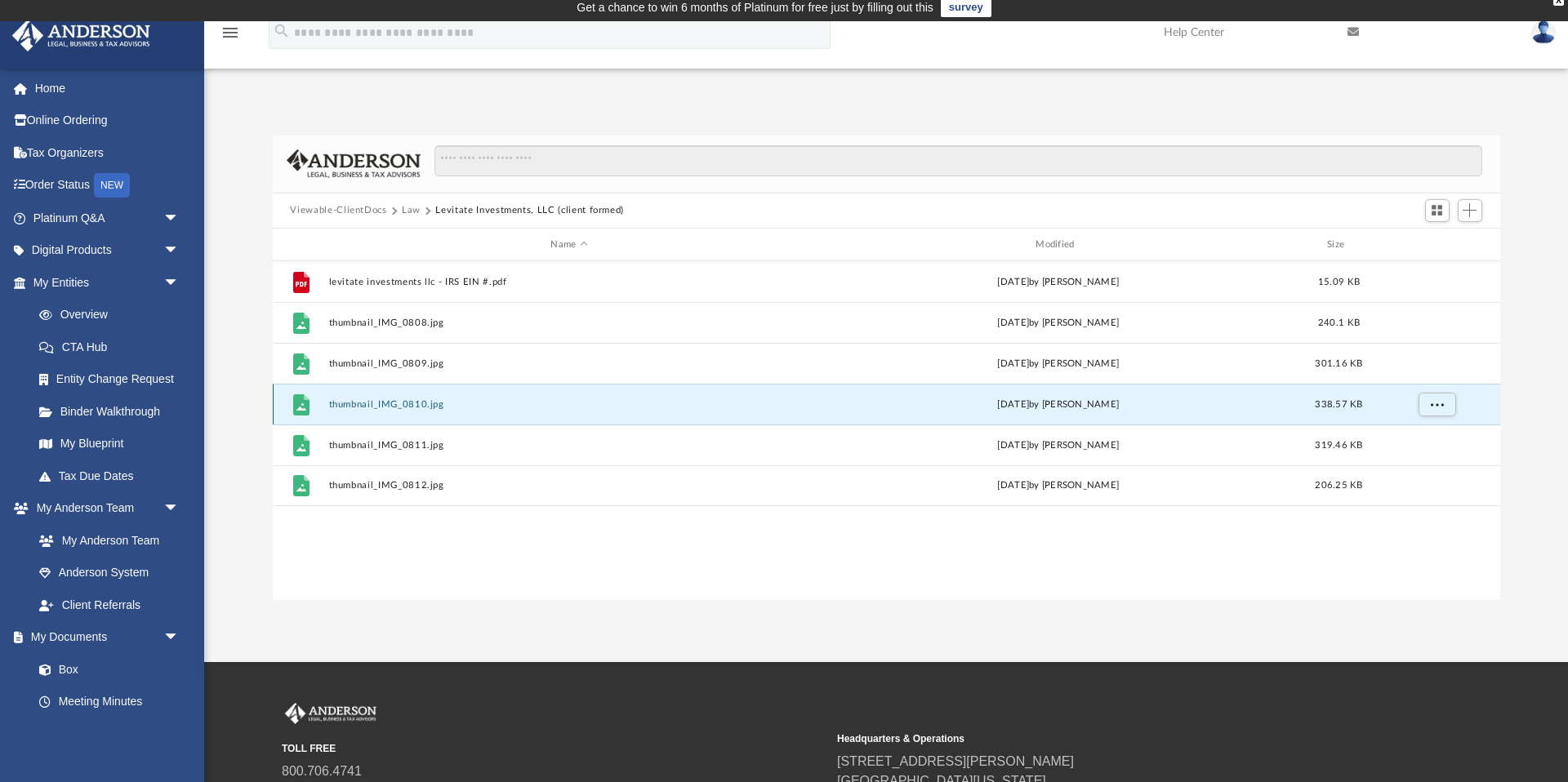
click at [415, 410] on div "File thumbnail_IMG_0810.jpg Fri Oct 4 2024 by Merilin Altamirano 338.57 KB" at bounding box center [886, 404] width 1227 height 41
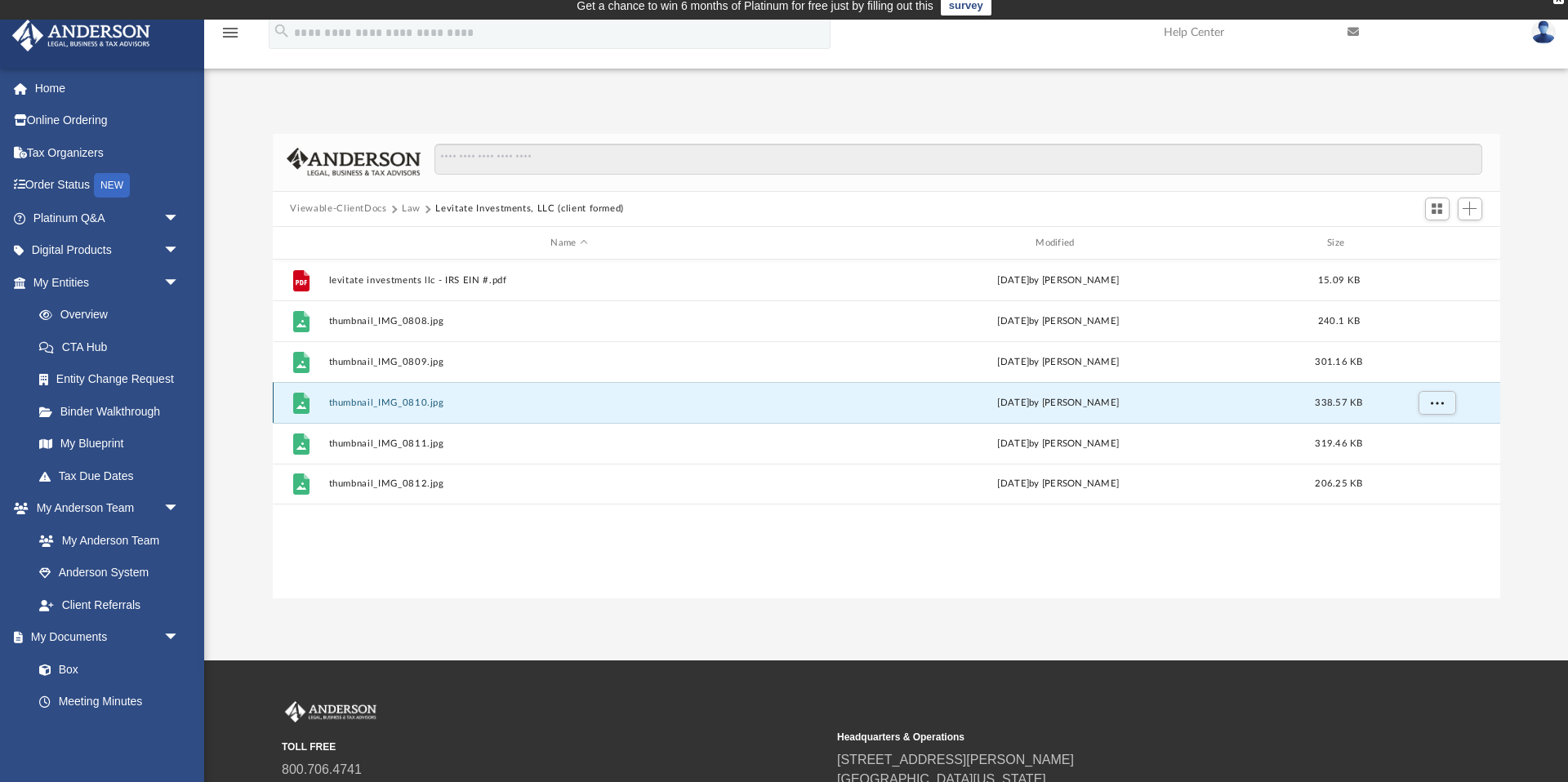
click at [415, 410] on div "File thumbnail_IMG_0810.jpg Fri Oct 4 2024 by Merilin Altamirano 338.57 KB" at bounding box center [886, 402] width 1227 height 41
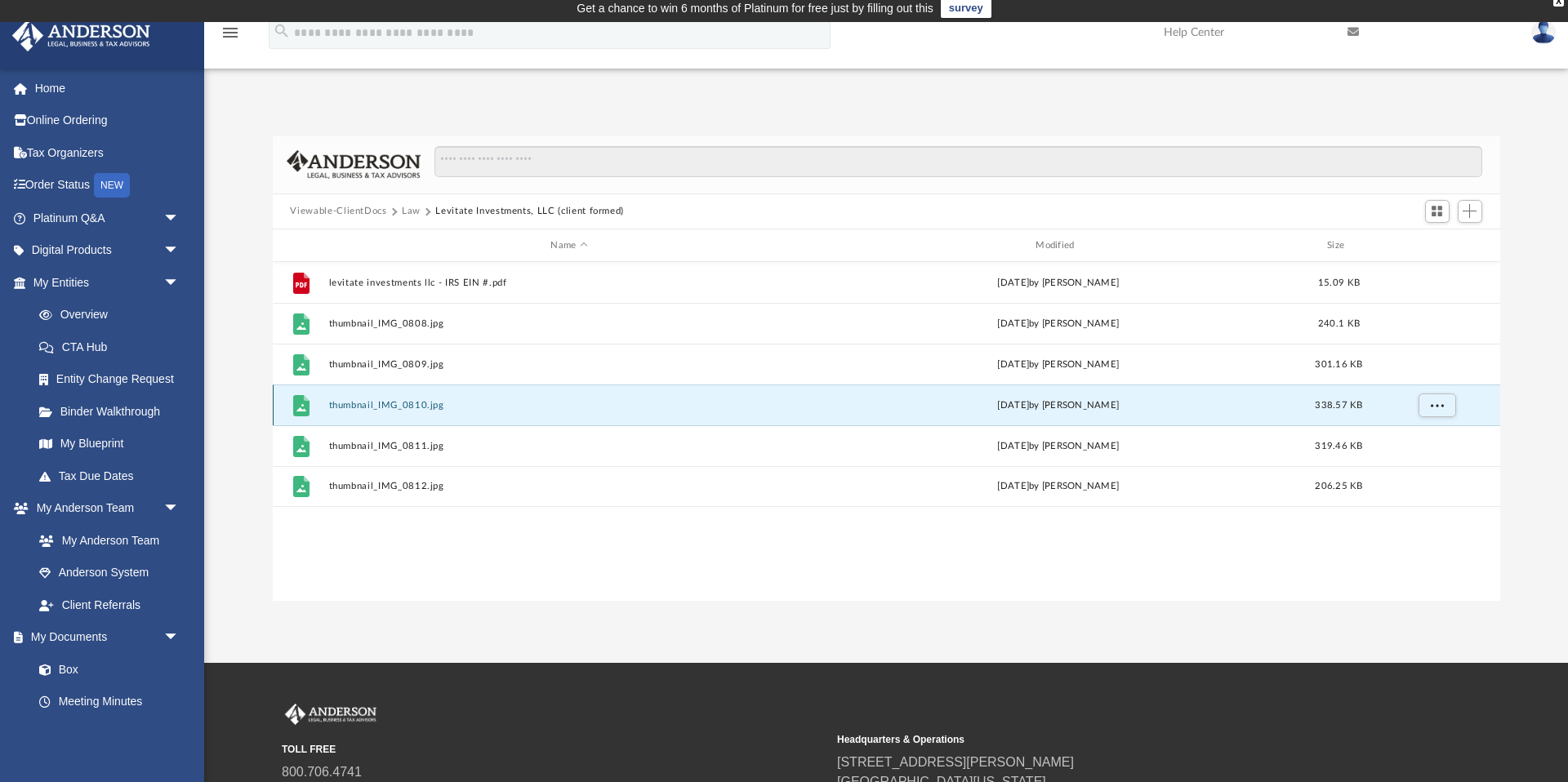
click at [415, 410] on button "thumbnail_IMG_0810.jpg" at bounding box center [569, 405] width 482 height 11
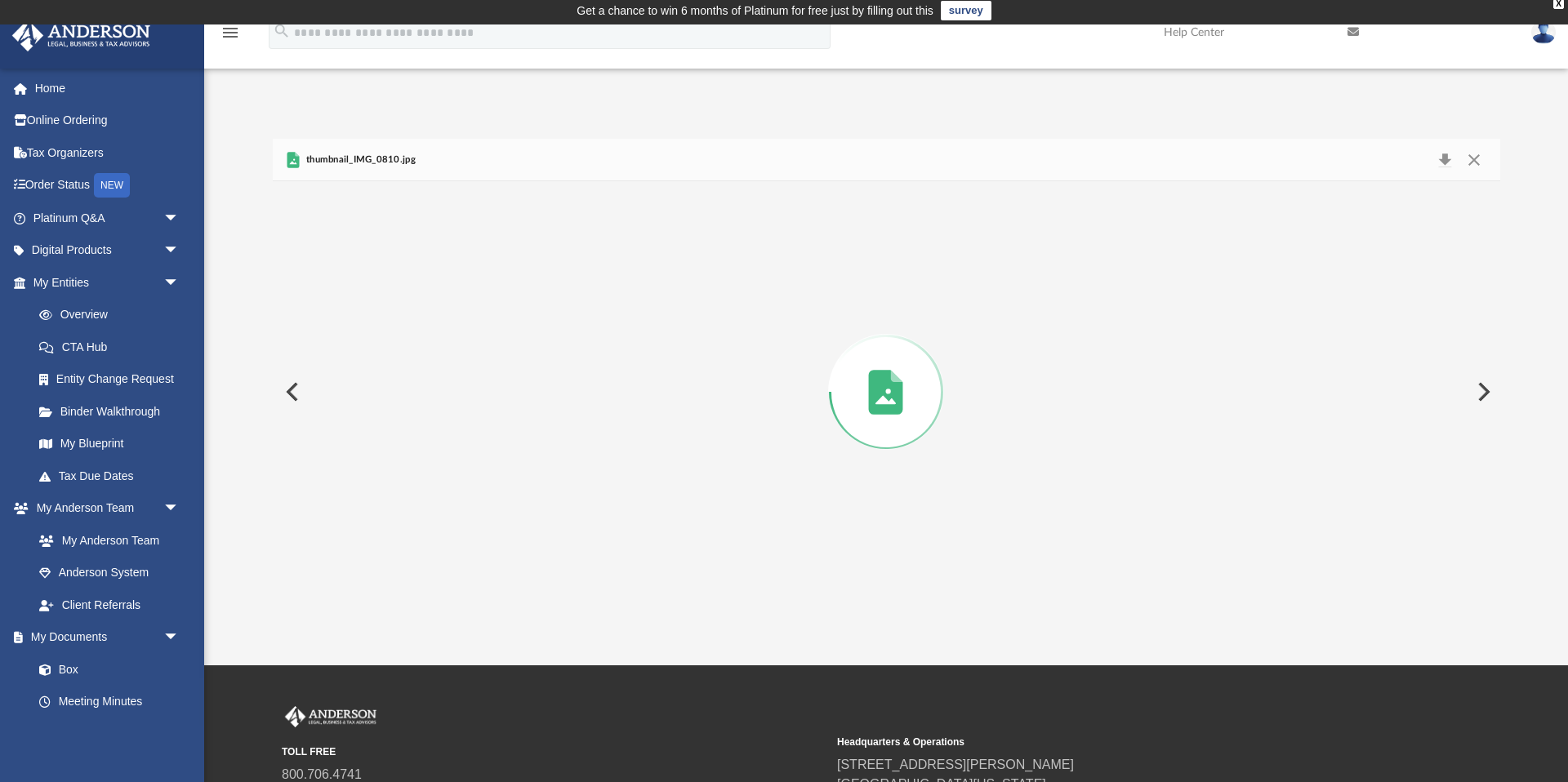
scroll to position [0, 0]
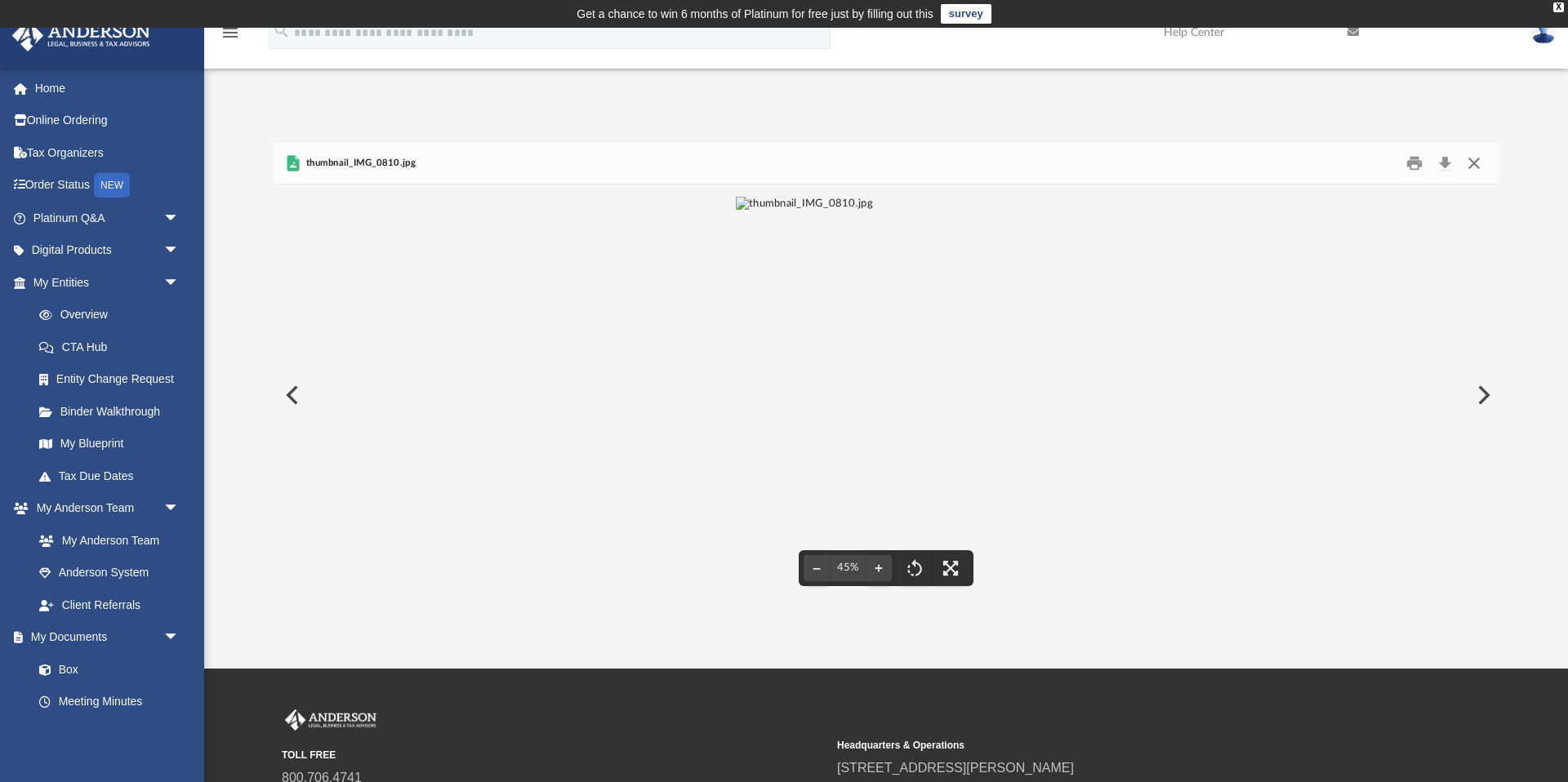
click at [1475, 161] on button "Close" at bounding box center [1474, 162] width 29 height 25
